Goal: Check status

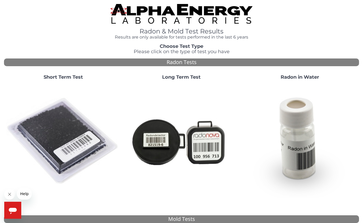
click at [77, 152] on img at bounding box center [63, 141] width 114 height 114
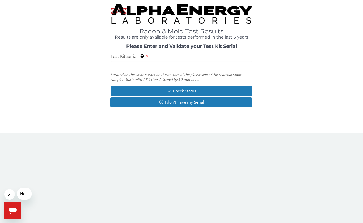
click at [166, 67] on input "Test Kit Serial Located on the white sticker on the bottom of the plastic side …" at bounding box center [182, 66] width 142 height 11
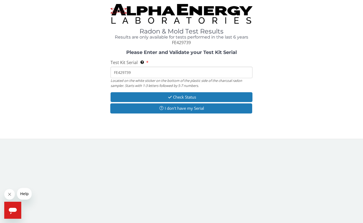
type input "FE429739"
click at [207, 93] on button "Check Status" at bounding box center [182, 97] width 142 height 10
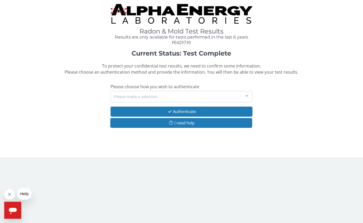
click at [245, 95] on div at bounding box center [247, 96] width 11 height 10
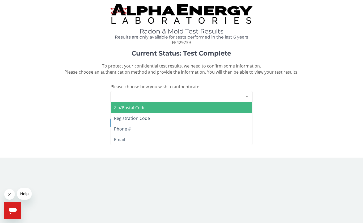
click at [168, 106] on span "Zip/Postal Code" at bounding box center [181, 107] width 141 height 11
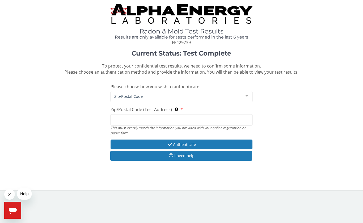
click at [150, 121] on input "Zip/Postal Code (Test Address) This must exactly match the information you prov…" at bounding box center [182, 119] width 142 height 11
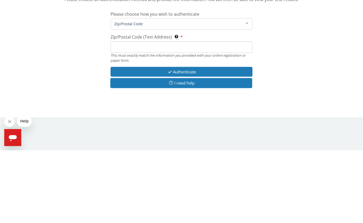
type input "5"
click at [250, 91] on div at bounding box center [247, 96] width 11 height 10
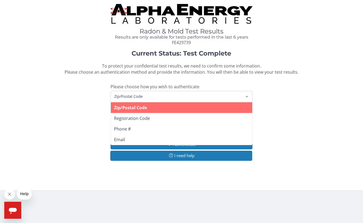
click at [127, 127] on span "Phone #" at bounding box center [122, 129] width 17 height 6
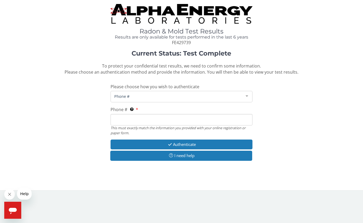
click at [135, 119] on input "Phone # This must exactly match the information you provided with your online r…" at bounding box center [182, 119] width 142 height 11
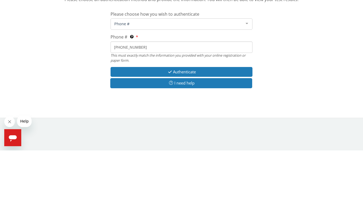
type input "319 654 2635"
click at [203, 140] on button "Authenticate" at bounding box center [182, 145] width 142 height 10
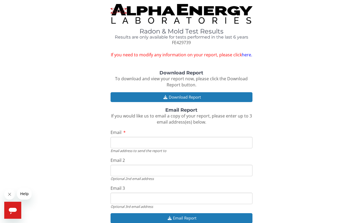
click at [194, 95] on button "Download Report" at bounding box center [182, 97] width 142 height 10
